Goal: Task Accomplishment & Management: Complete application form

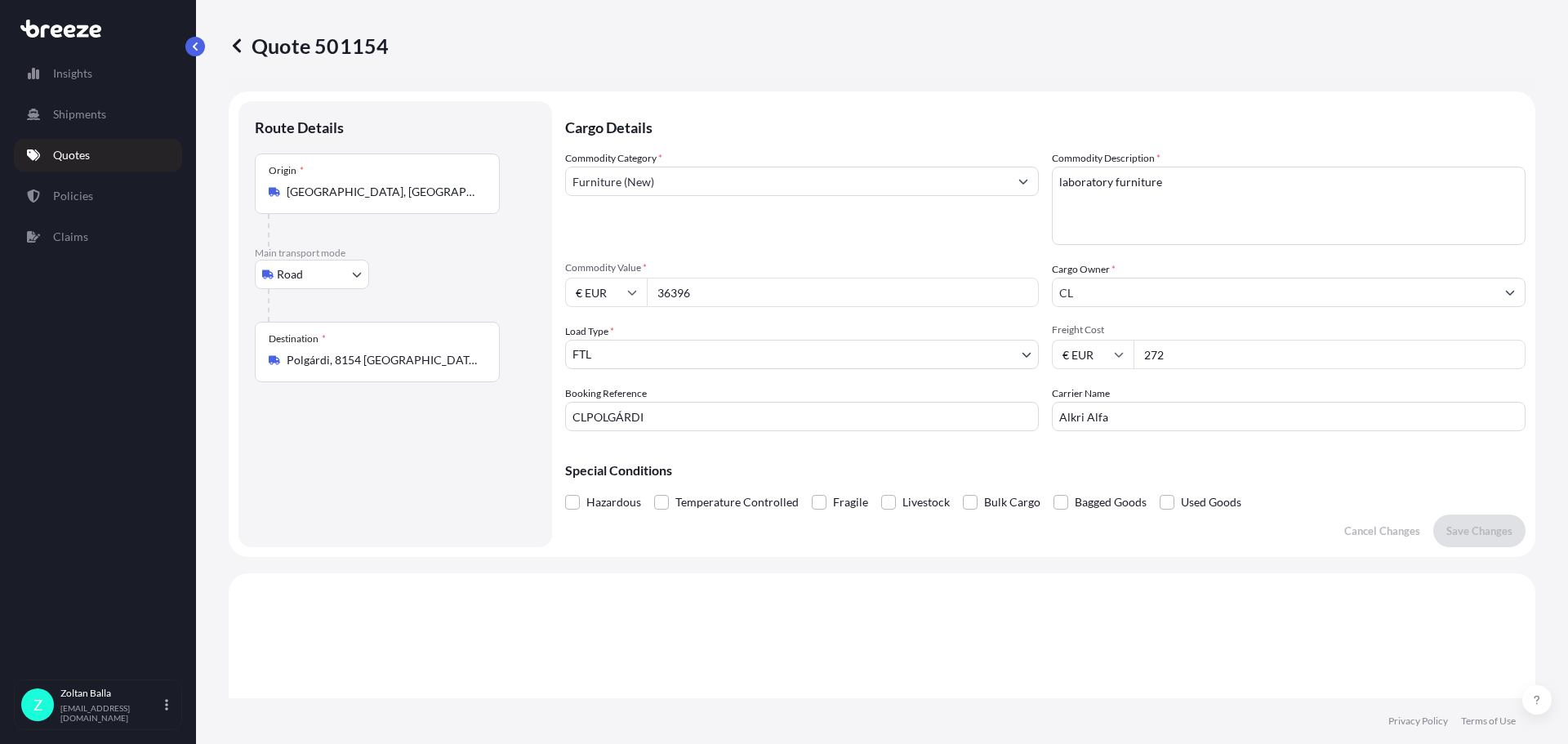
select select "Road"
select select "2"
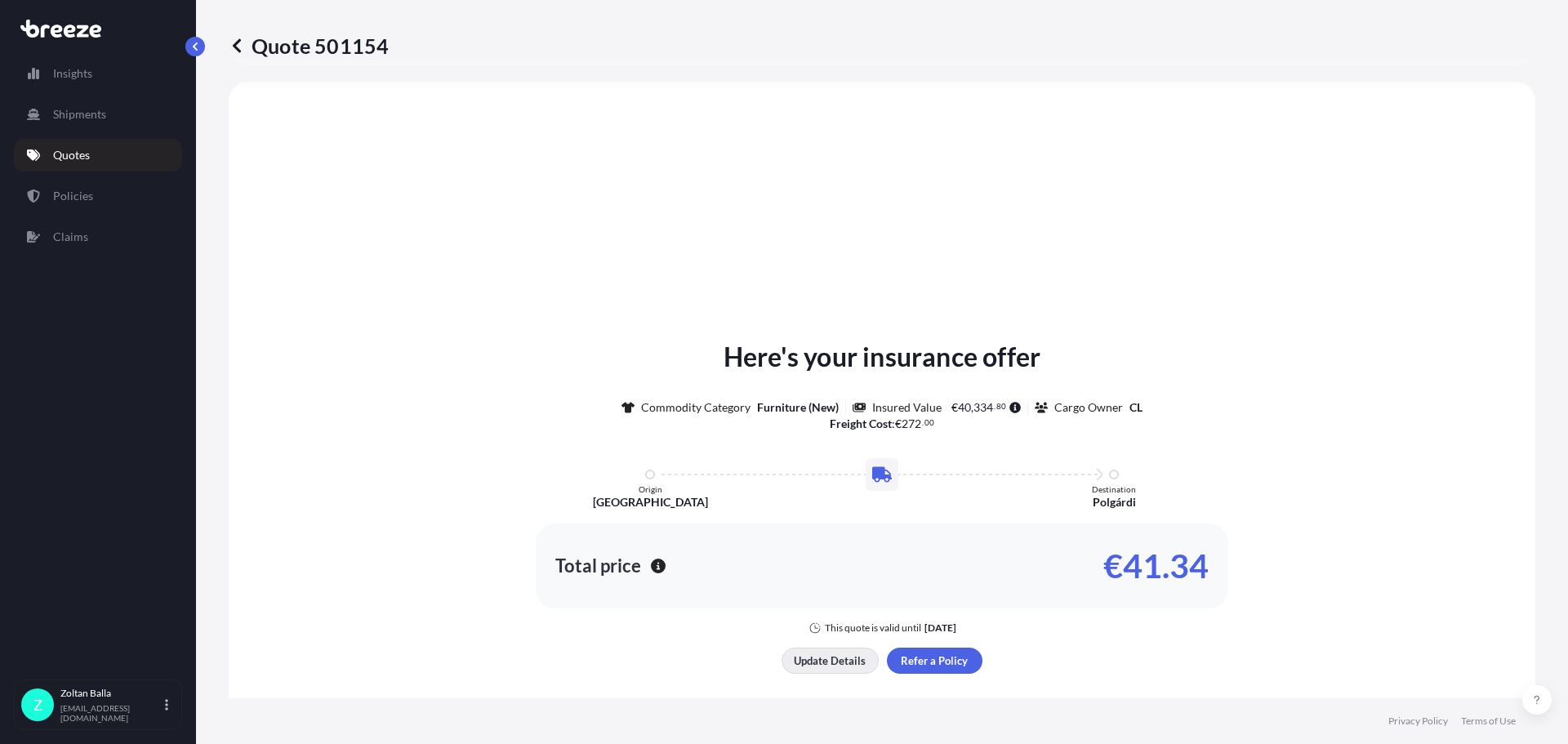
click at [833, 657] on p "Update Details" at bounding box center [829, 660] width 72 height 16
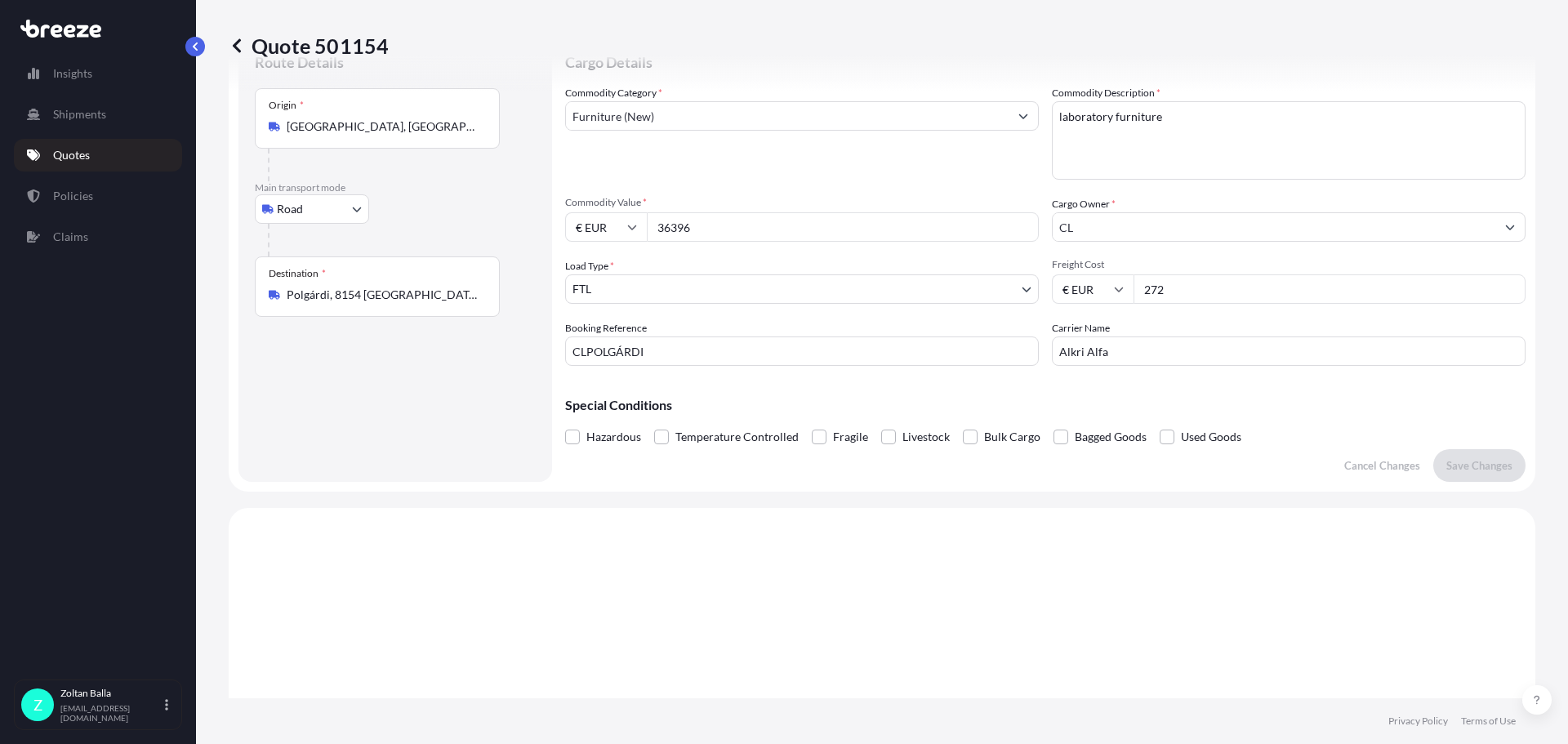
scroll to position [26, 0]
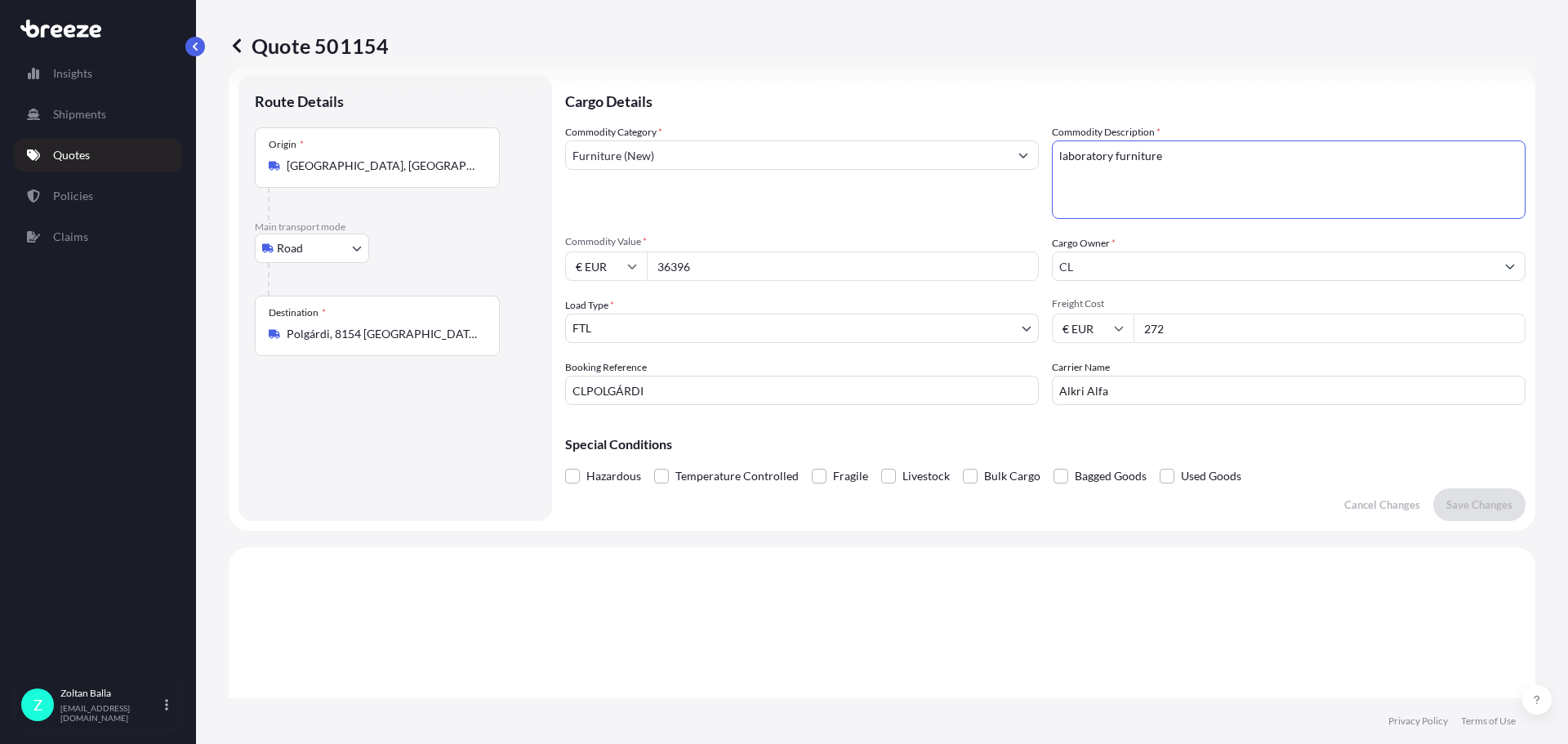
click at [1162, 156] on textarea "laboratory furniture" at bounding box center [1288, 180] width 473 height 78
type textarea "l"
type textarea "e"
type textarea "Closed system of asphalt analysator equipment"
click at [1474, 503] on p "Save Changes" at bounding box center [1479, 504] width 66 height 16
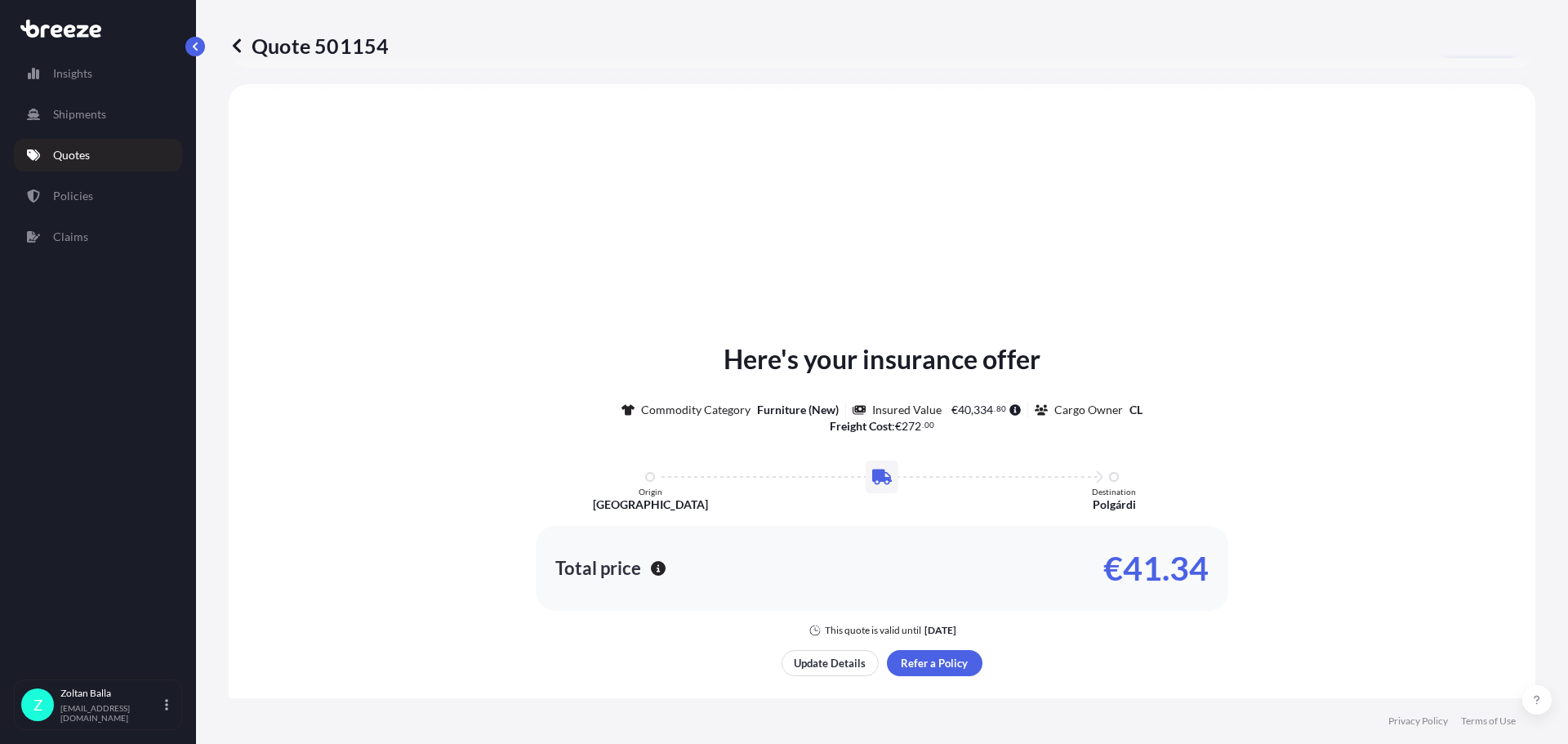
scroll to position [492, 0]
select select "Road"
select select "2"
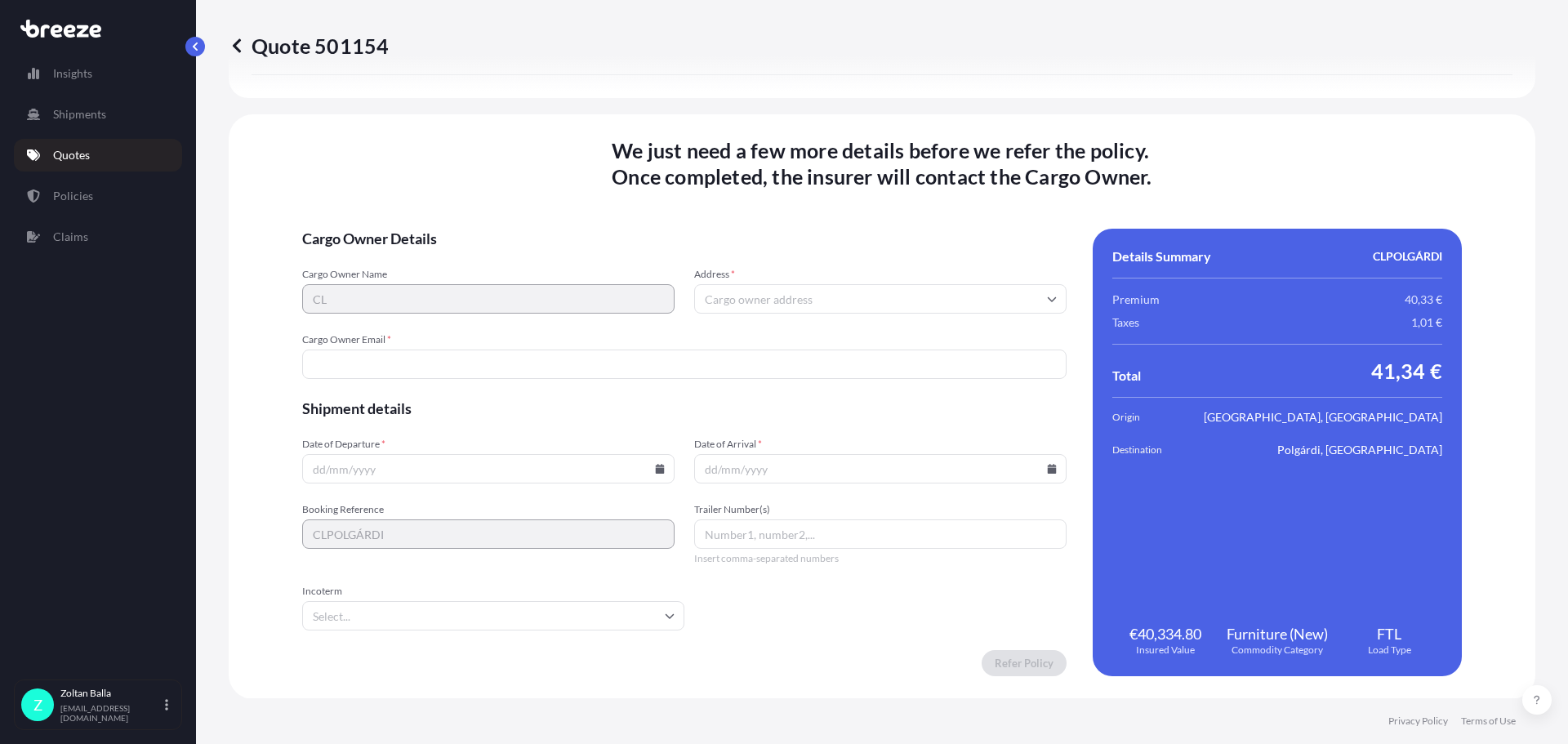
scroll to position [1994, 0]
click at [759, 298] on input "Address *" at bounding box center [881, 298] width 373 height 29
click at [325, 368] on input "Cargo Owner Email *" at bounding box center [685, 363] width 765 height 29
type input "[EMAIL_ADDRESS][DOMAIN_NAME]"
click at [718, 287] on input "Address *" at bounding box center [881, 298] width 373 height 29
